Goal: Task Accomplishment & Management: Manage account settings

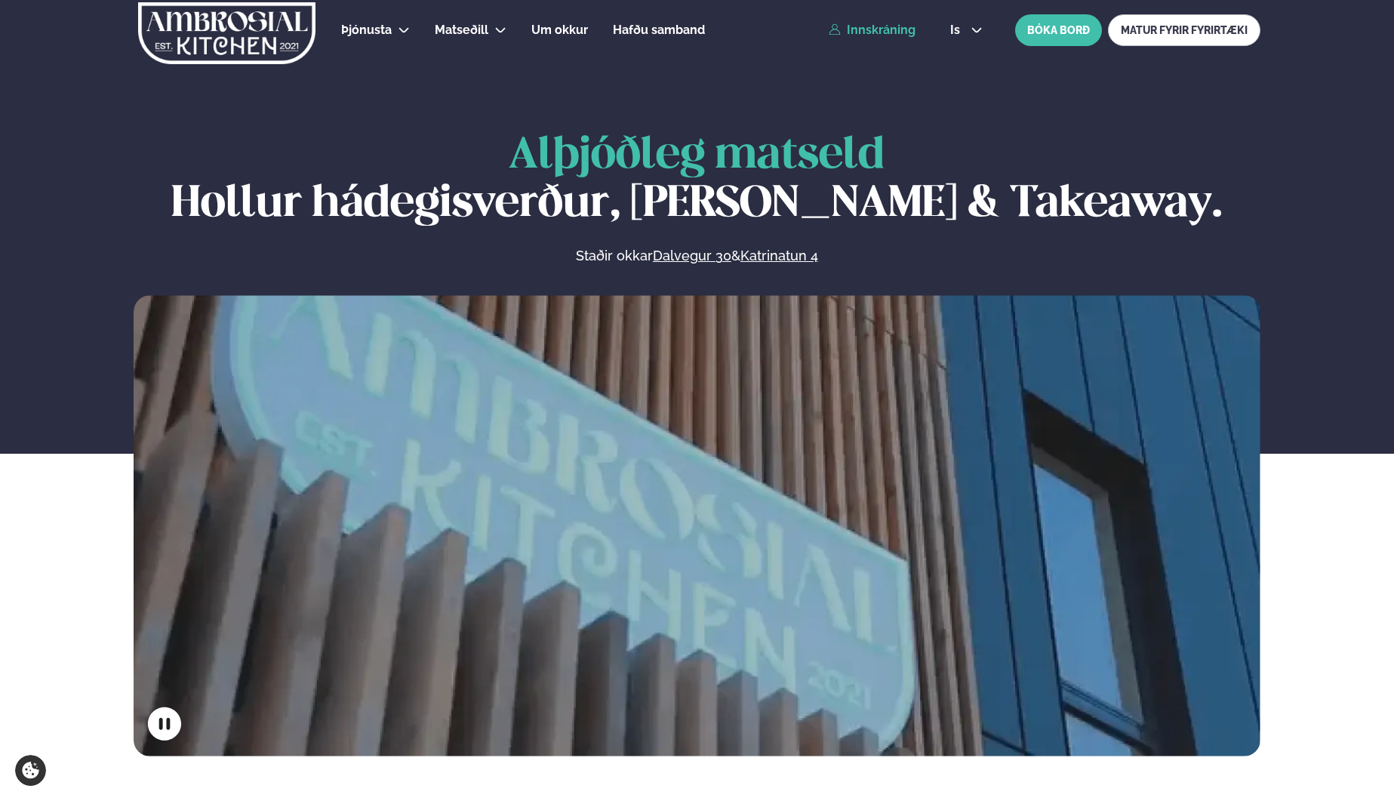
click at [890, 34] on link "Innskráning" at bounding box center [872, 30] width 87 height 14
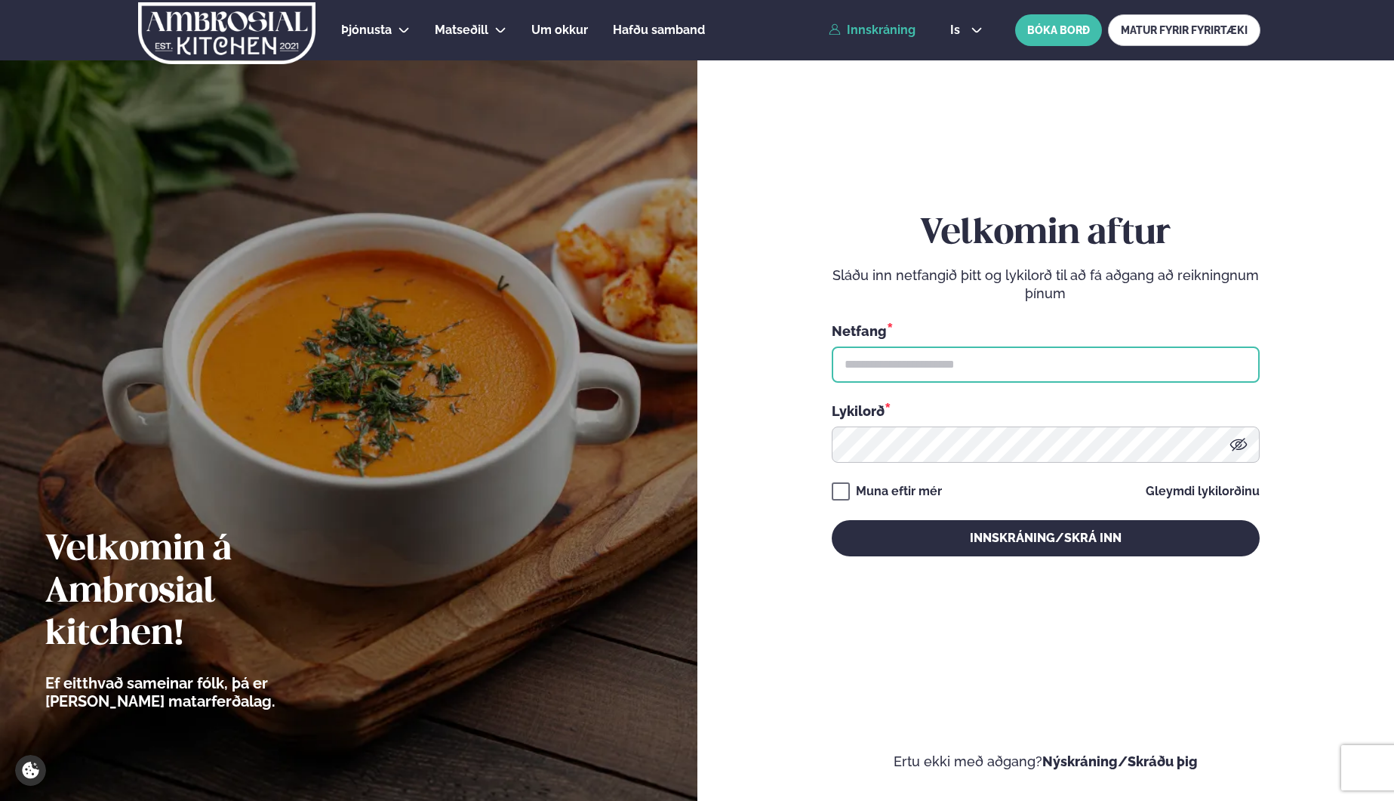
click at [910, 365] on input "text" at bounding box center [1046, 364] width 428 height 36
type input "**********"
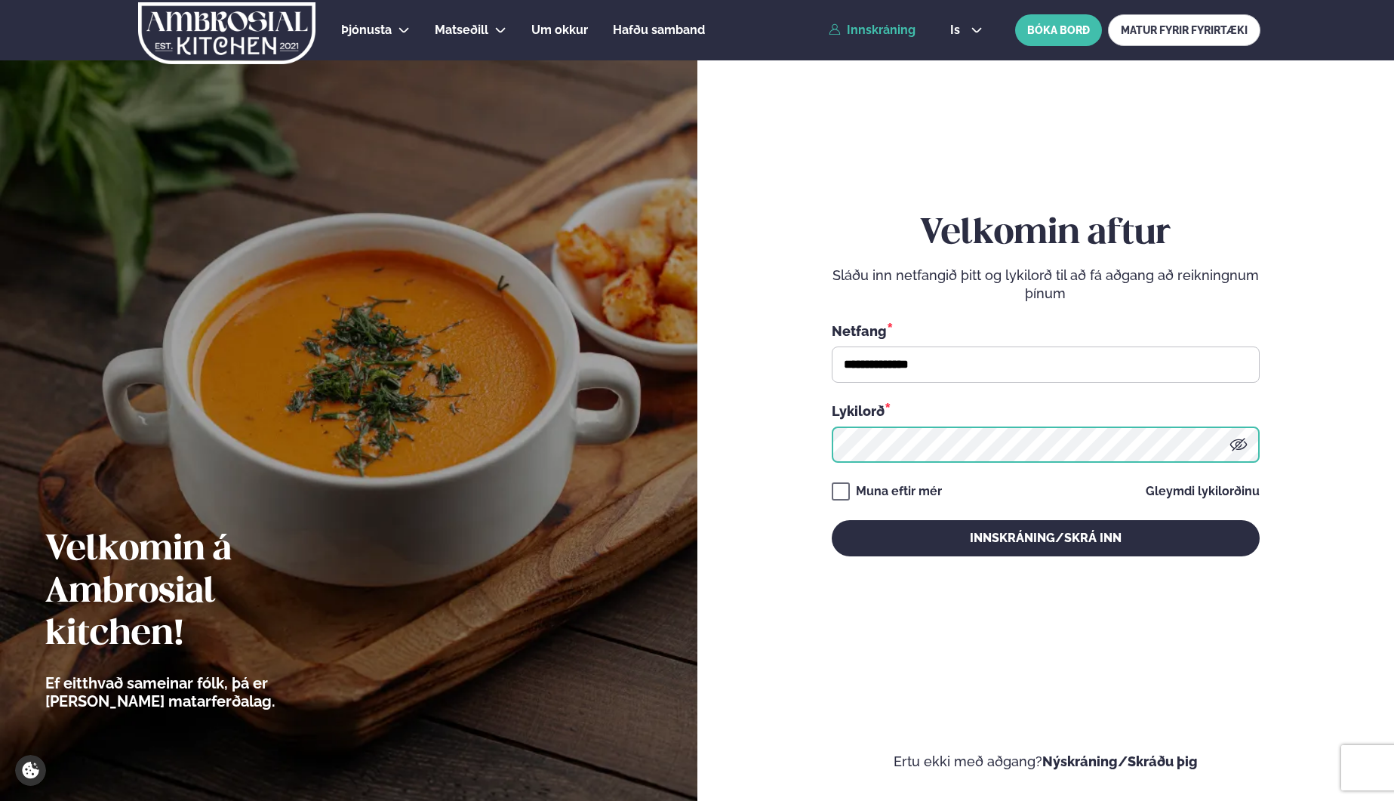
click at [832, 520] on button "Innskráning/Skrá inn" at bounding box center [1046, 538] width 428 height 36
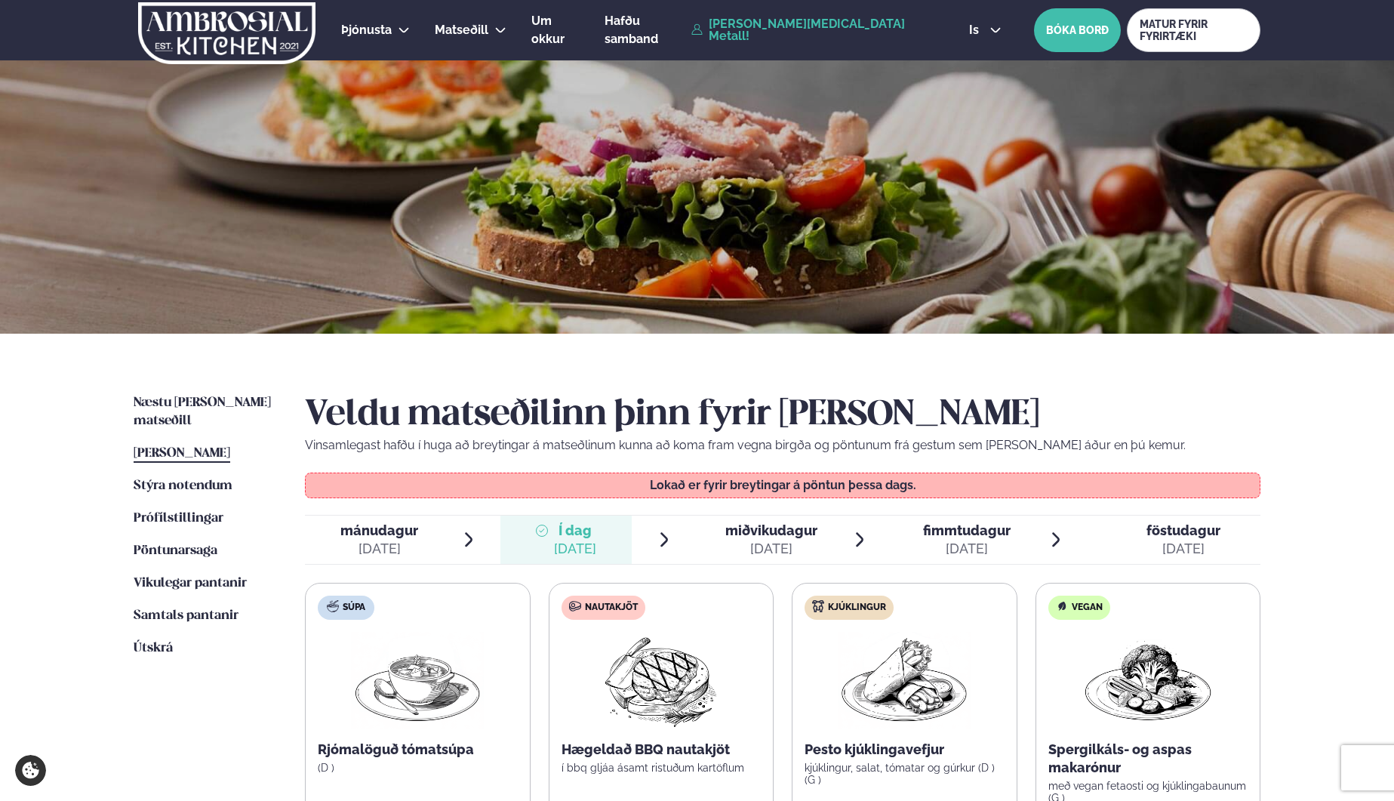
click at [82, 568] on div "Þjónusta Hádegismatur fyrir fyrirtæki Fyrirtækja veitingar Einkapartý Matseðill…" at bounding box center [697, 658] width 1394 height 1317
click at [163, 577] on span "Vikulegar pantanir" at bounding box center [190, 583] width 113 height 13
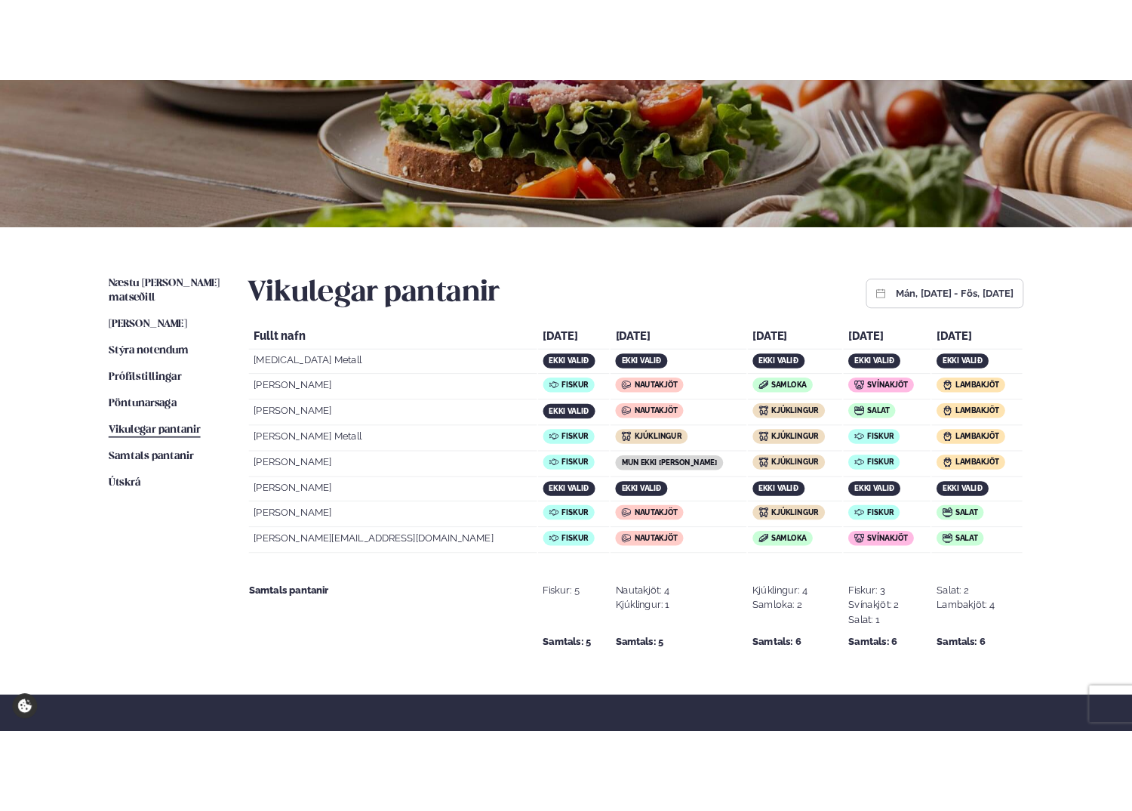
scroll to position [155, 0]
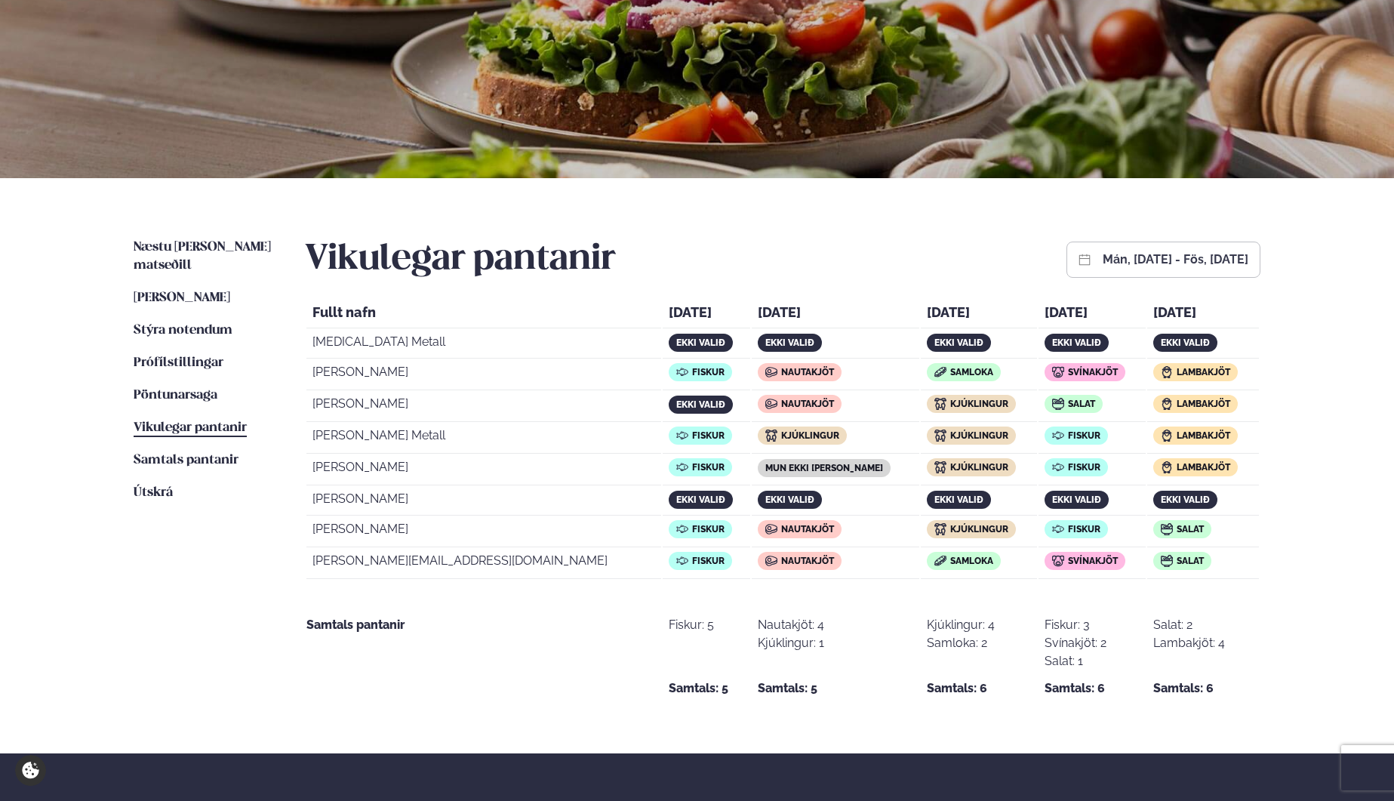
drag, startPoint x: 370, startPoint y: 371, endPoint x: 383, endPoint y: 371, distance: 12.8
click at [383, 371] on td "[PERSON_NAME]" at bounding box center [483, 375] width 355 height 30
drag, startPoint x: 363, startPoint y: 561, endPoint x: 349, endPoint y: 561, distance: 14.3
click at [362, 561] on td "[PERSON_NAME][EMAIL_ADDRESS][DOMAIN_NAME]" at bounding box center [483, 564] width 355 height 30
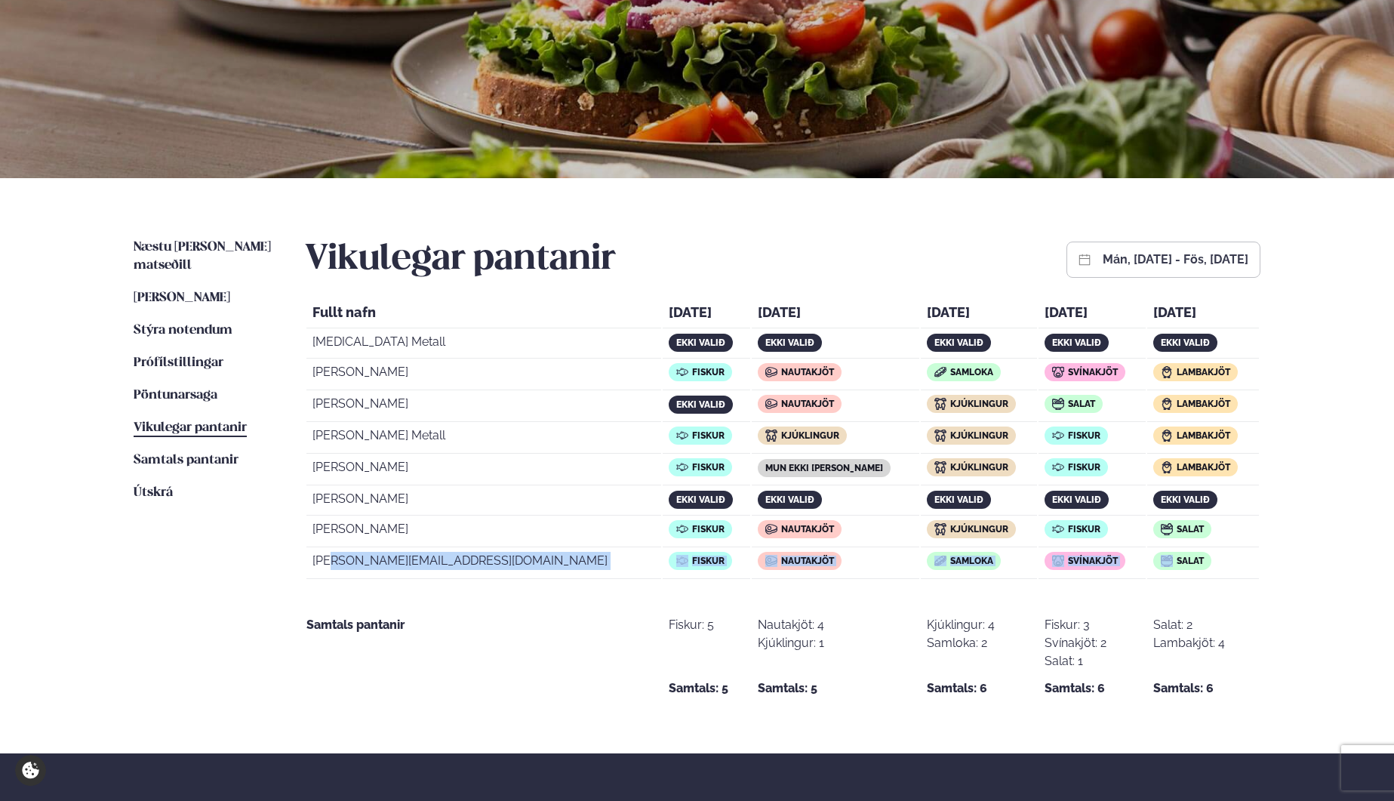
drag, startPoint x: 328, startPoint y: 562, endPoint x: 1180, endPoint y: 559, distance: 851.4
click at [1177, 550] on tr "[PERSON_NAME][EMAIL_ADDRESS][DOMAIN_NAME] Fiskur Nautakjöt [PERSON_NAME] Salat" at bounding box center [782, 564] width 953 height 30
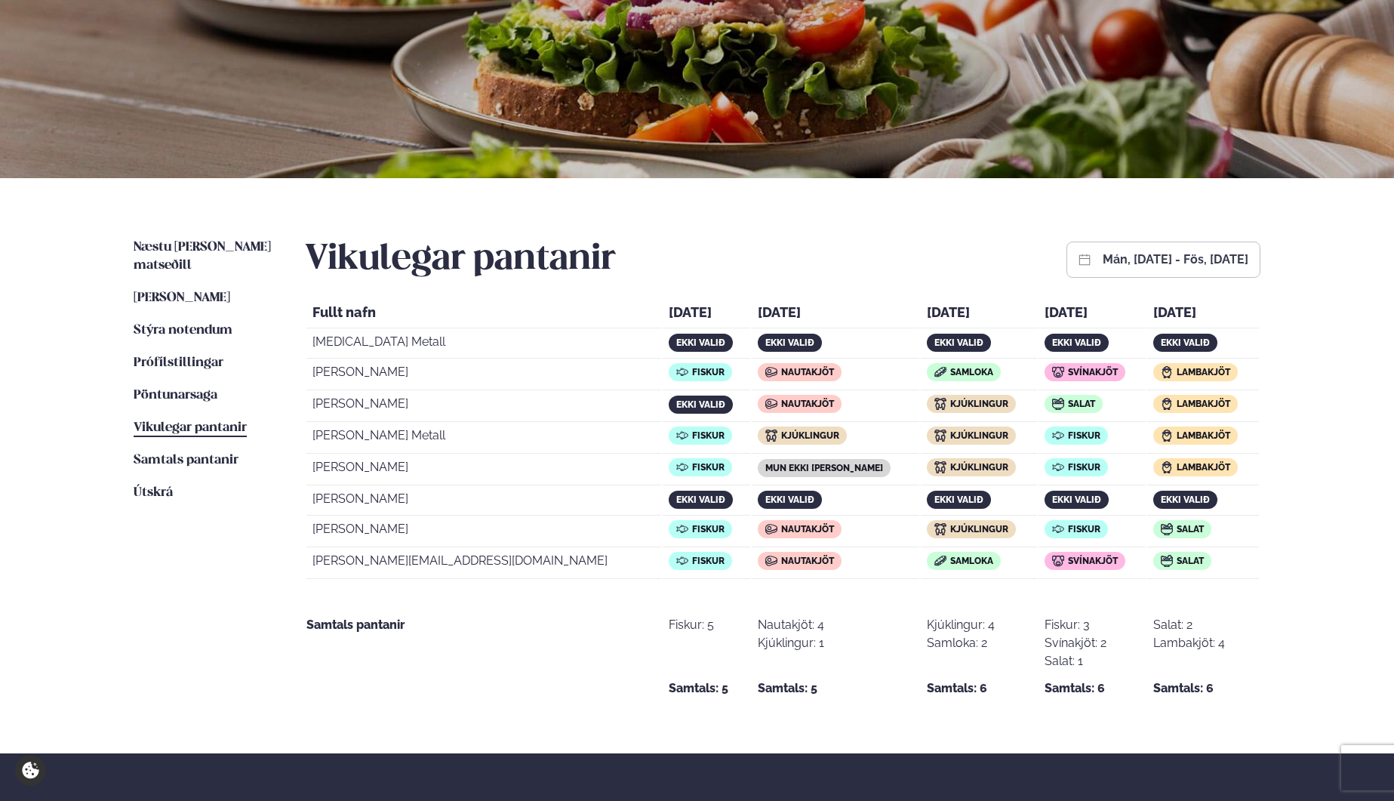
click at [1214, 555] on div "Salat" at bounding box center [1203, 562] width 100 height 20
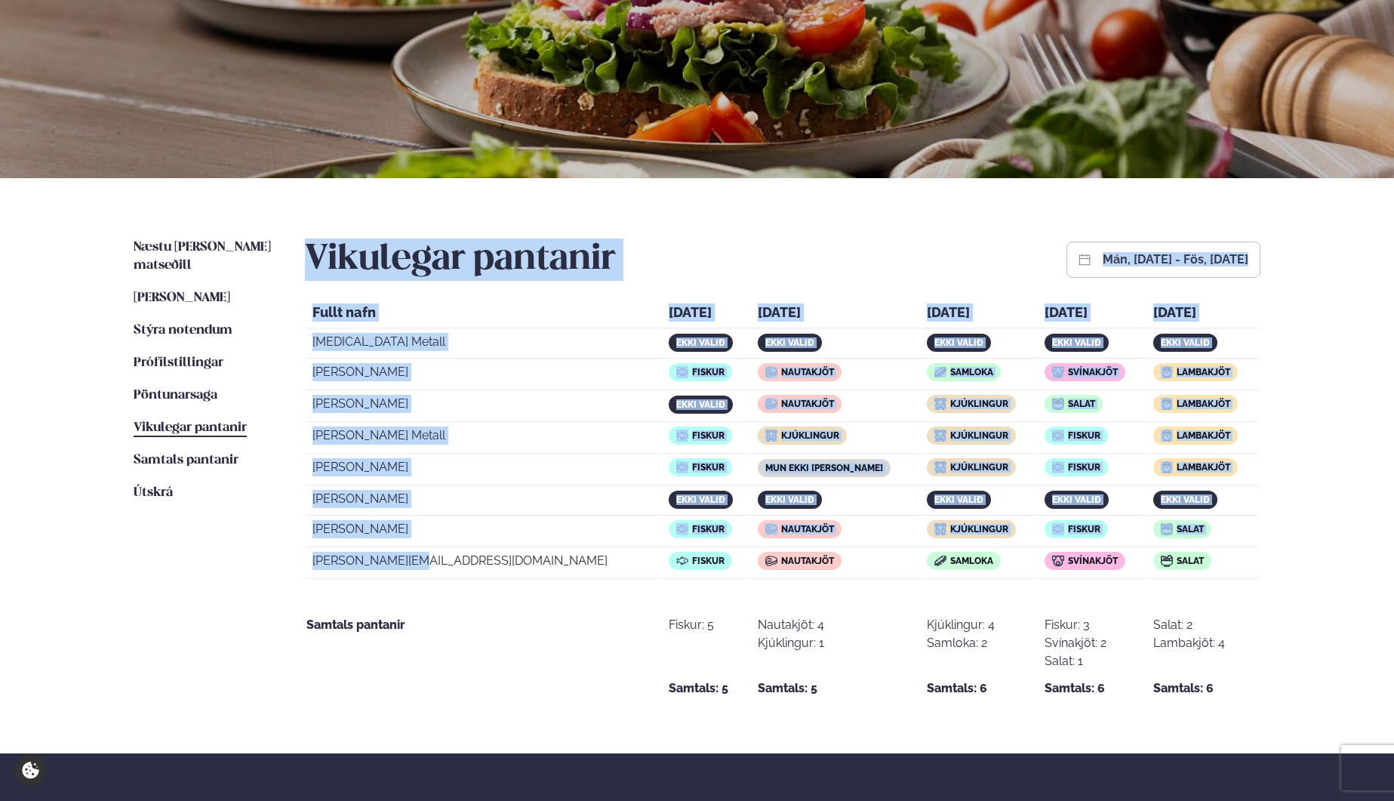
drag, startPoint x: 287, startPoint y: 556, endPoint x: 416, endPoint y: 554, distance: 129.1
click at [416, 554] on div "Næstu [PERSON_NAME] matseðill Næsta vika [PERSON_NAME] matseðill Þessa [PERSON_…" at bounding box center [697, 465] width 1218 height 575
click at [427, 555] on td "[PERSON_NAME][EMAIL_ADDRESS][DOMAIN_NAME]" at bounding box center [483, 564] width 355 height 30
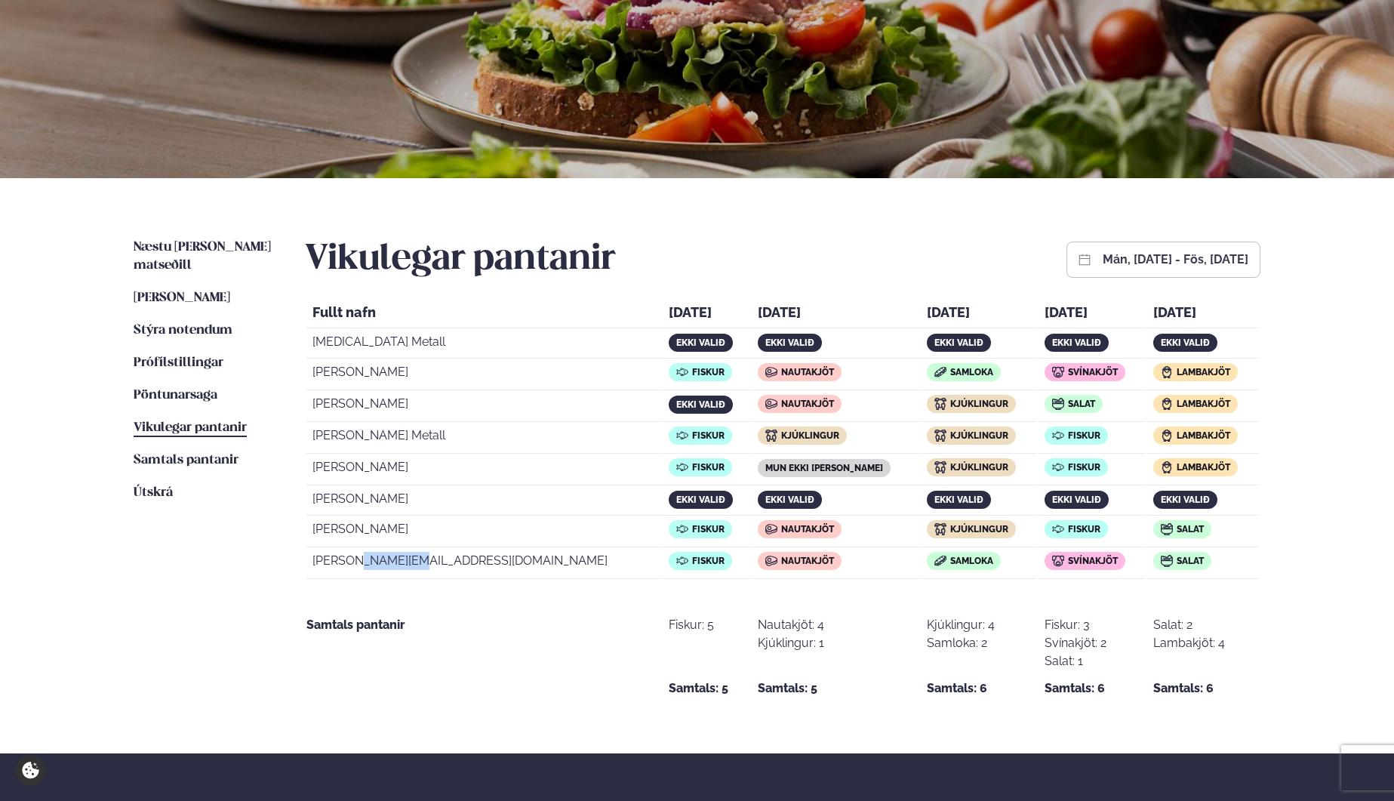
drag, startPoint x: 465, startPoint y: 561, endPoint x: 356, endPoint y: 560, distance: 109.4
click at [356, 560] on td "[PERSON_NAME][EMAIL_ADDRESS][DOMAIN_NAME]" at bounding box center [483, 564] width 355 height 30
click at [781, 367] on span "Nautakjöt" at bounding box center [807, 372] width 53 height 11
drag, startPoint x: 710, startPoint y: 367, endPoint x: 765, endPoint y: 368, distance: 55.1
click at [781, 367] on span "Nautakjöt" at bounding box center [807, 372] width 53 height 11
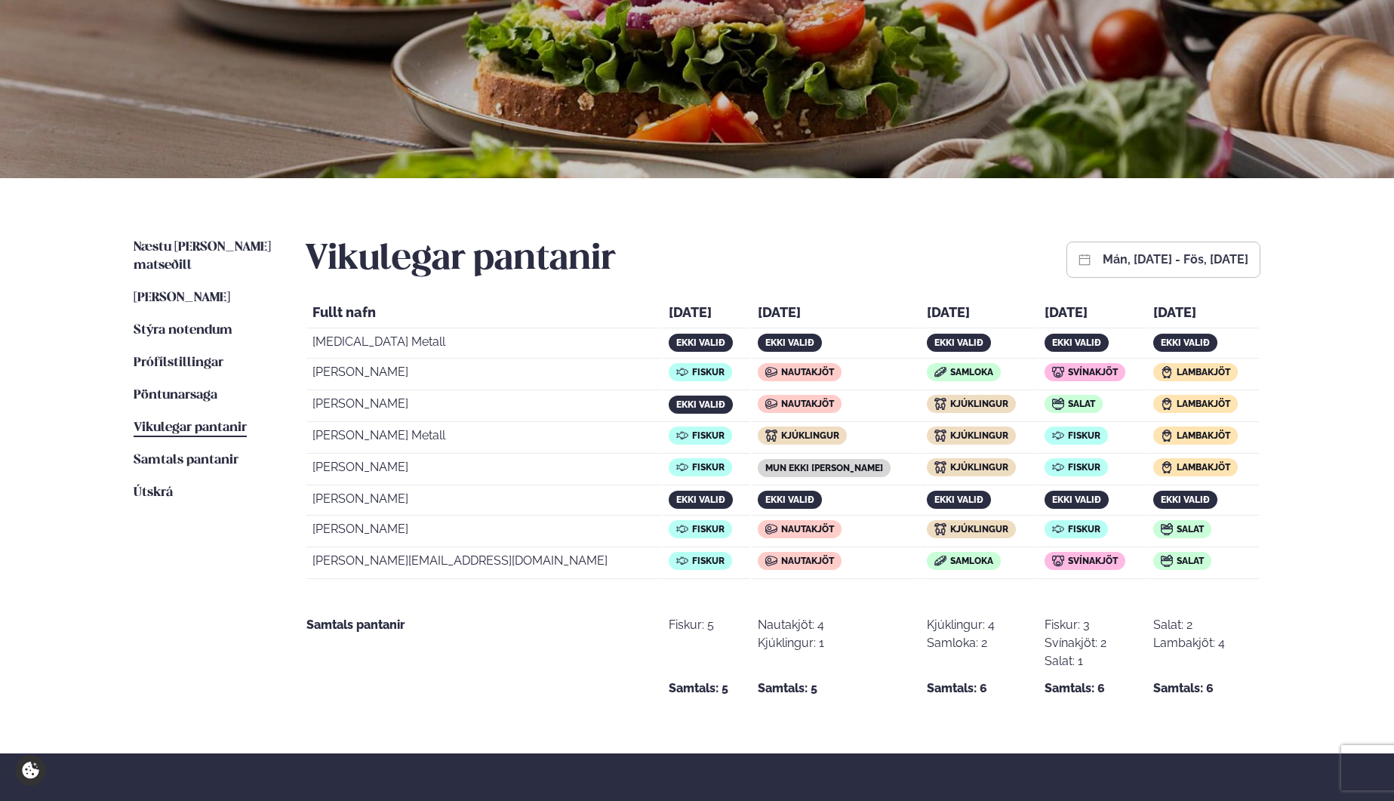
click at [950, 368] on span "Samloka" at bounding box center [971, 372] width 43 height 11
click at [1068, 369] on span "Svínakjöt" at bounding box center [1093, 372] width 50 height 11
click at [1177, 372] on span "Lambakjöt" at bounding box center [1204, 372] width 54 height 11
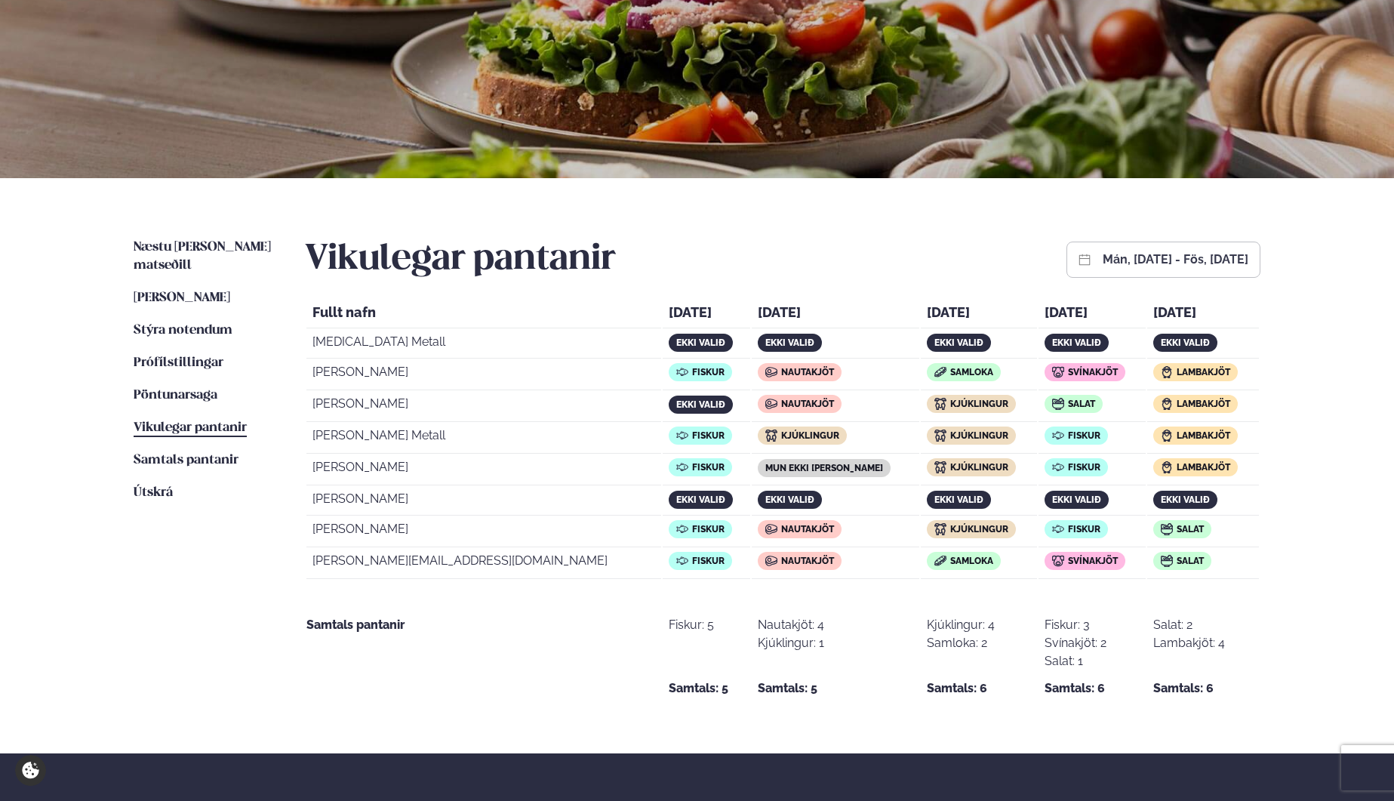
click at [1177, 372] on span "Lambakjöt" at bounding box center [1204, 372] width 54 height 11
click at [1273, 378] on div "Næstu [PERSON_NAME] matseðill Næsta vika [PERSON_NAME] matseðill Þessa [PERSON_…" at bounding box center [697, 465] width 1218 height 575
click at [1333, 325] on div "Þjónusta Hádegismatur fyrir fyrirtæki Fyrirtækja veitingar Einkapartý Matseðill…" at bounding box center [697, 452] width 1394 height 1214
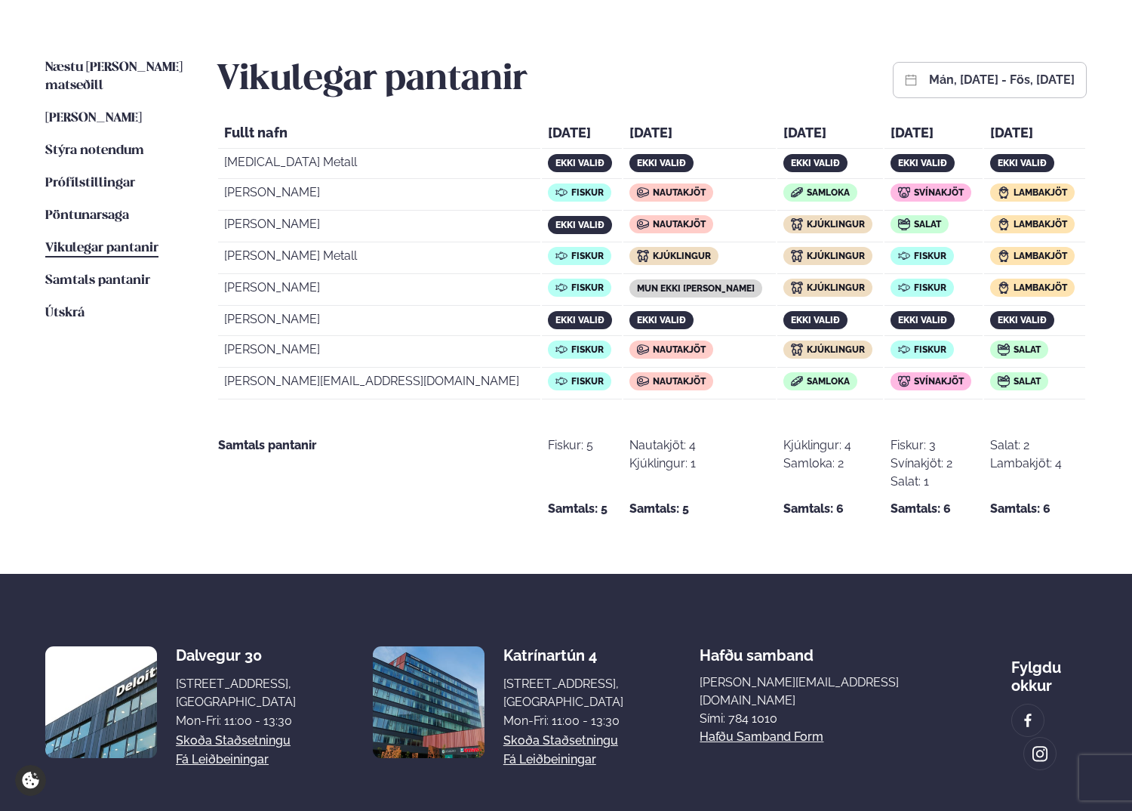
scroll to position [310, 0]
